Goal: Task Accomplishment & Management: Manage account settings

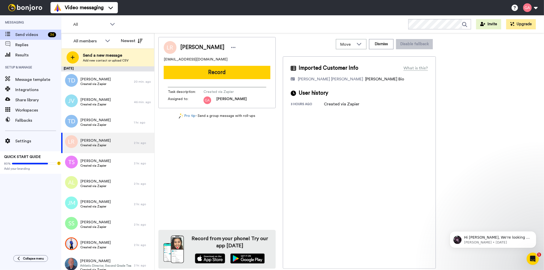
click at [221, 166] on div "[PERSON_NAME] [EMAIL_ADDRESS][DOMAIN_NAME] Record Task description : Created vi…" at bounding box center [216, 152] width 117 height 231
click at [107, 84] on div "[PERSON_NAME] Created via Zapier" at bounding box center [97, 81] width 73 height 20
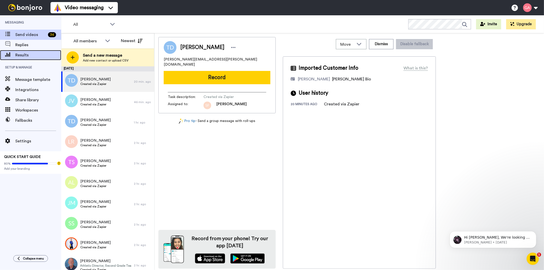
click at [15, 54] on span at bounding box center [7, 55] width 15 height 5
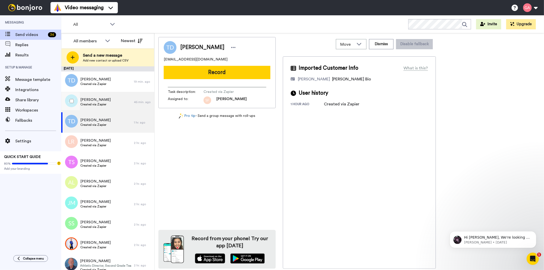
click at [98, 106] on span "Created via Zapier" at bounding box center [95, 104] width 30 height 4
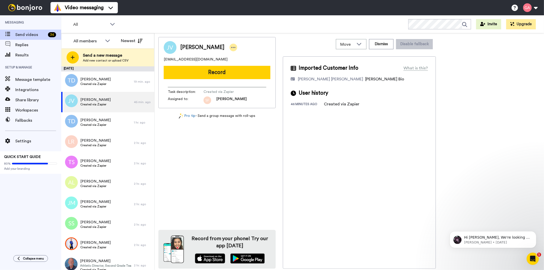
click at [231, 47] on icon at bounding box center [233, 47] width 4 height 1
click at [234, 63] on li "Assign" at bounding box center [243, 63] width 37 height 7
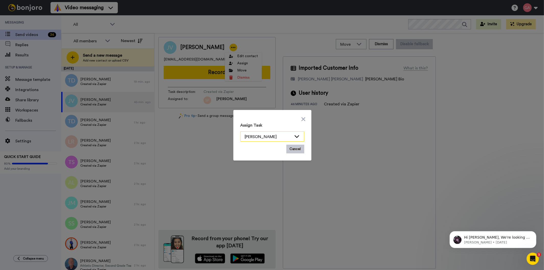
click at [288, 138] on div "[PERSON_NAME]" at bounding box center [268, 137] width 47 height 6
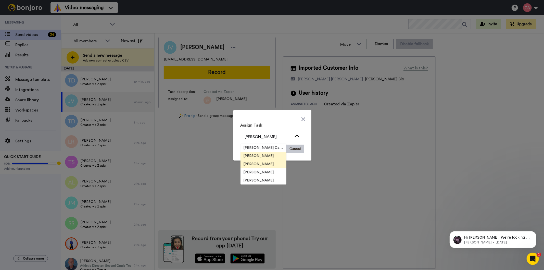
click at [250, 164] on span "[PERSON_NAME]" at bounding box center [258, 163] width 36 height 5
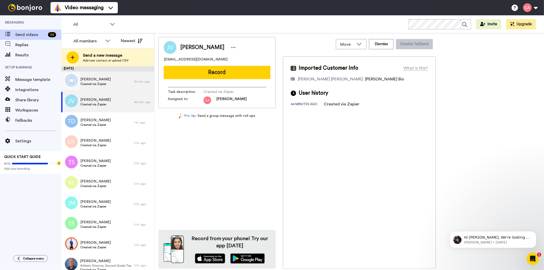
click at [103, 78] on span "[PERSON_NAME]" at bounding box center [95, 79] width 30 height 5
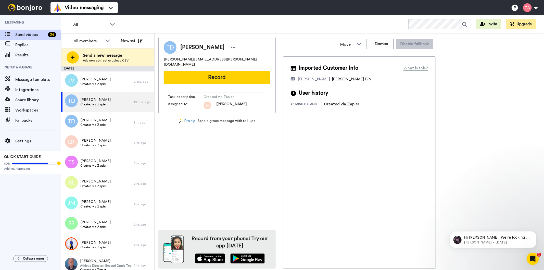
click at [373, 192] on div "Imported Customer Info What is this? Bruce Navarro Bonjoro Assignee Bio User hi…" at bounding box center [359, 162] width 153 height 212
